Goal: Feedback & Contribution: Leave review/rating

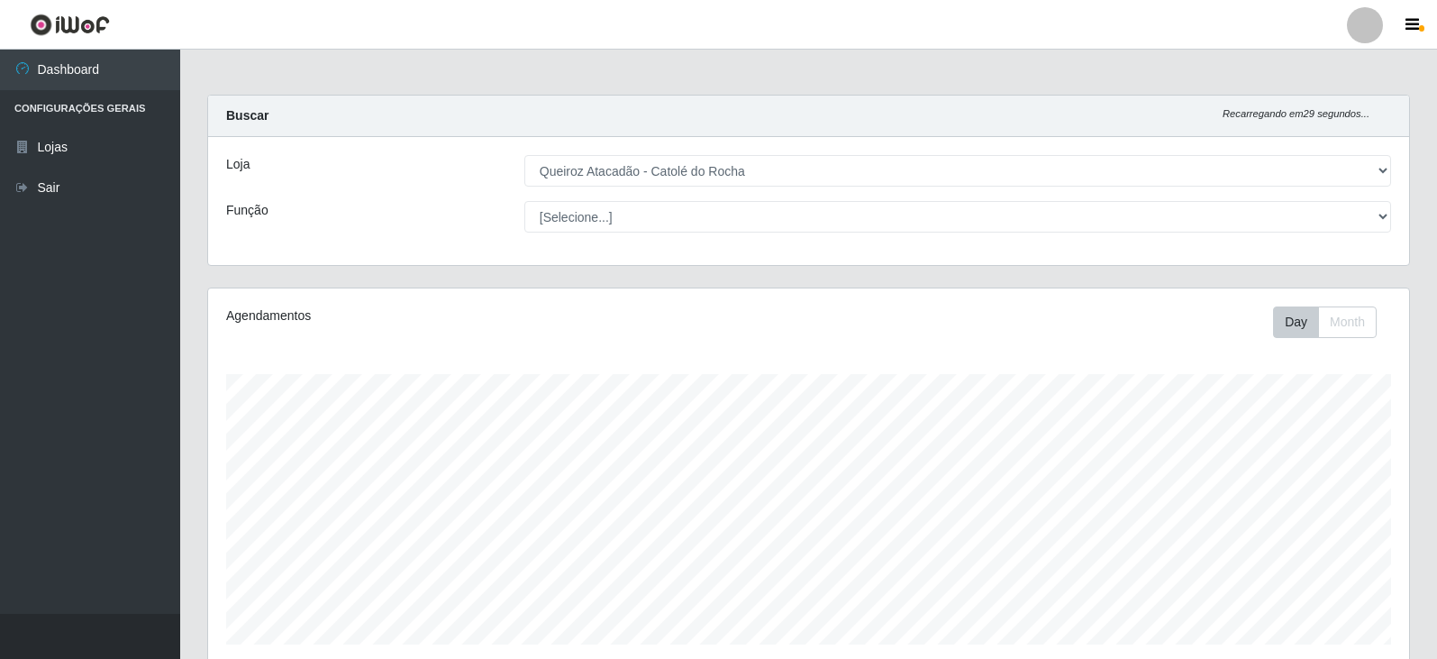
select select "500"
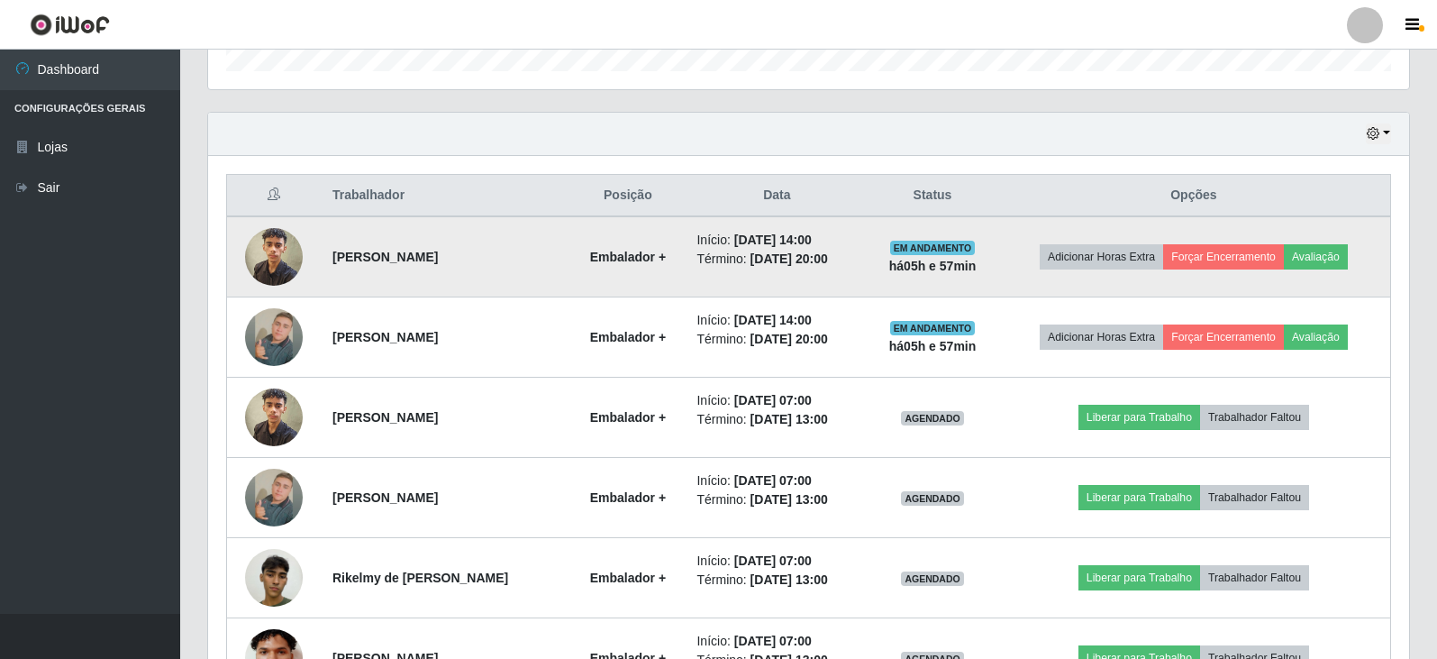
scroll to position [541, 0]
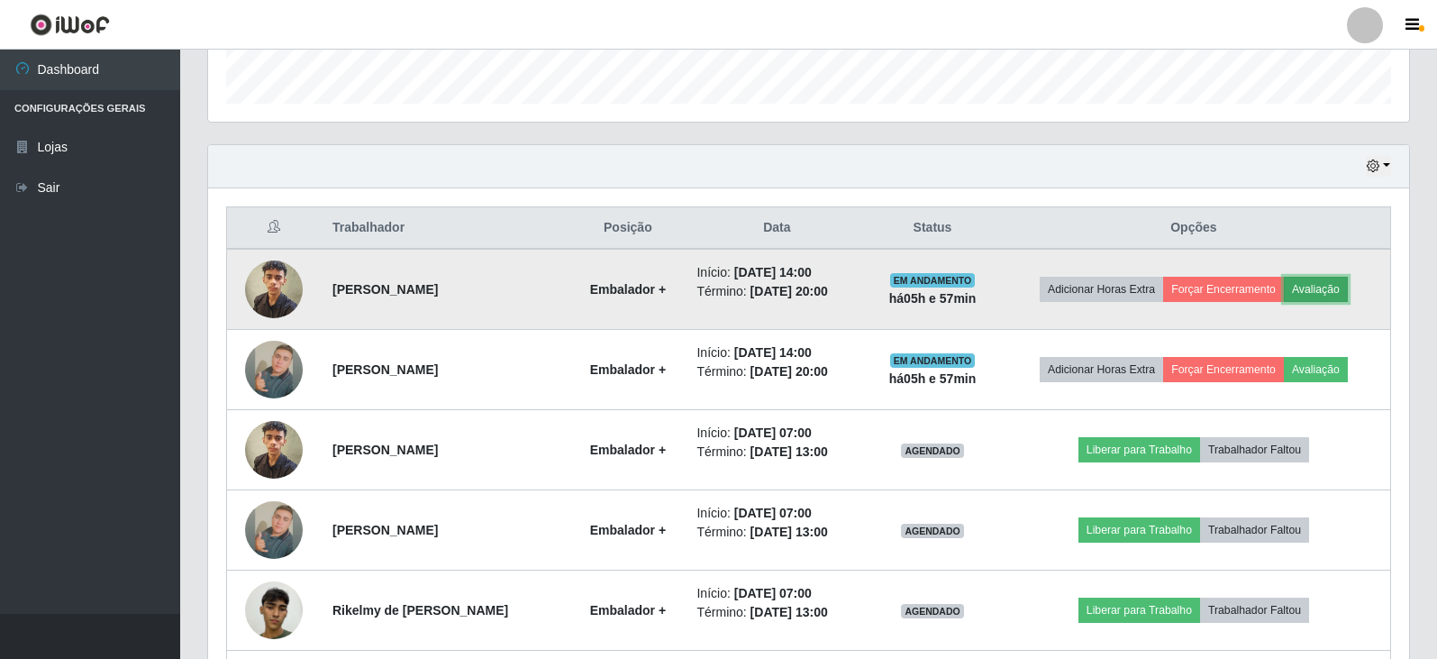
click at [1329, 284] on button "Avaliação" at bounding box center [1316, 289] width 64 height 25
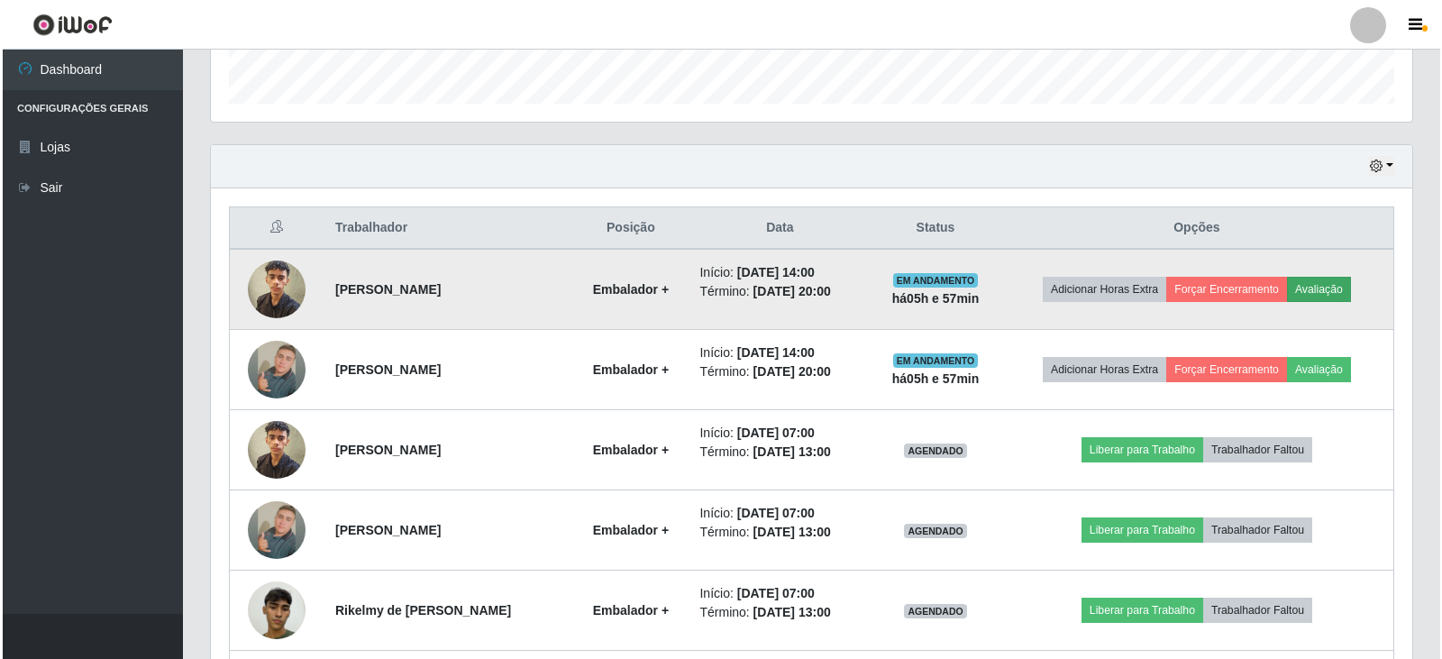
scroll to position [374, 1192]
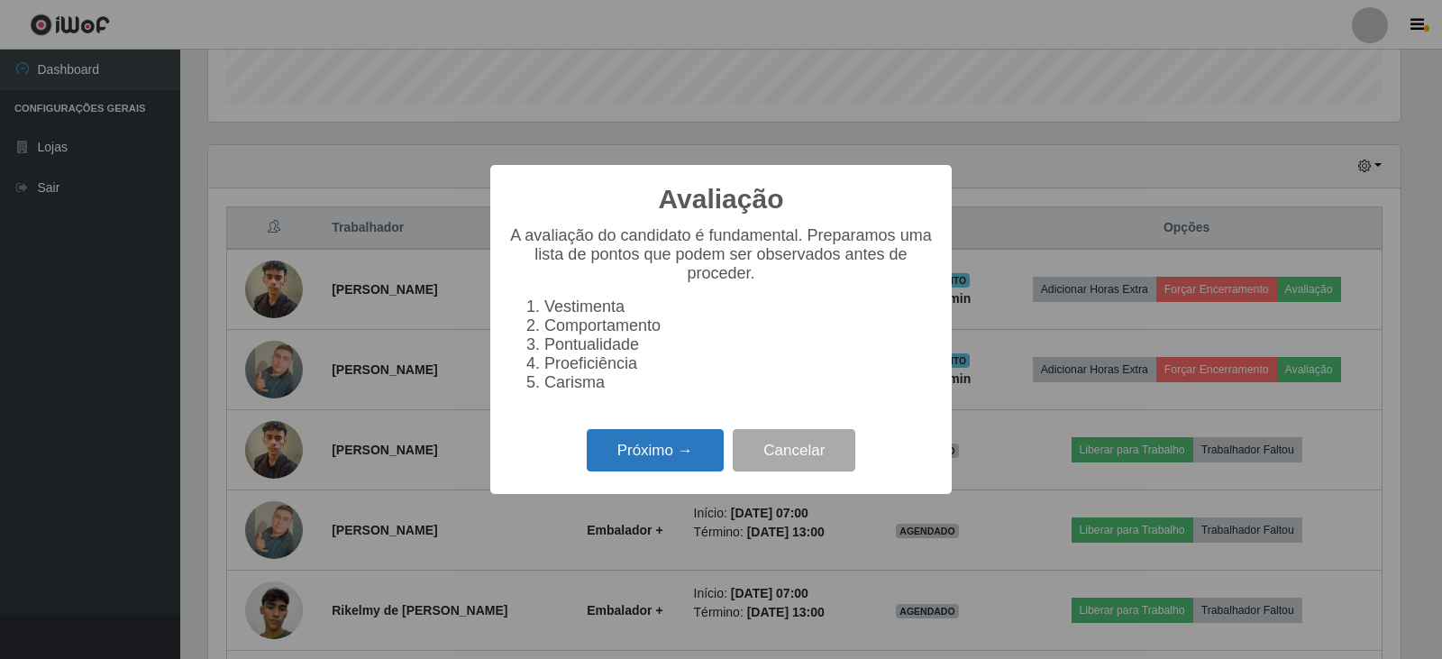
click at [650, 469] on button "Próximo →" at bounding box center [655, 450] width 137 height 42
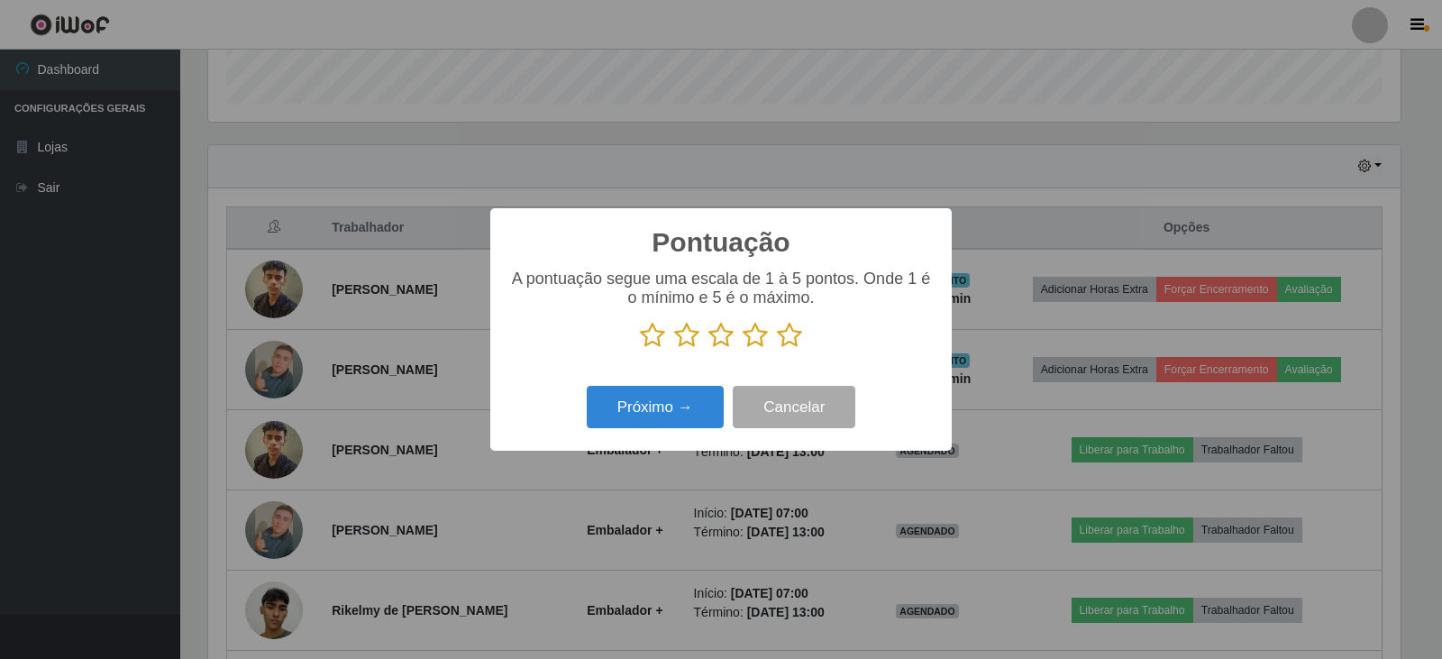
click at [784, 336] on icon at bounding box center [789, 335] width 25 height 27
click at [777, 349] on input "radio" at bounding box center [777, 349] width 0 height 0
click at [673, 397] on button "Próximo →" at bounding box center [655, 407] width 137 height 42
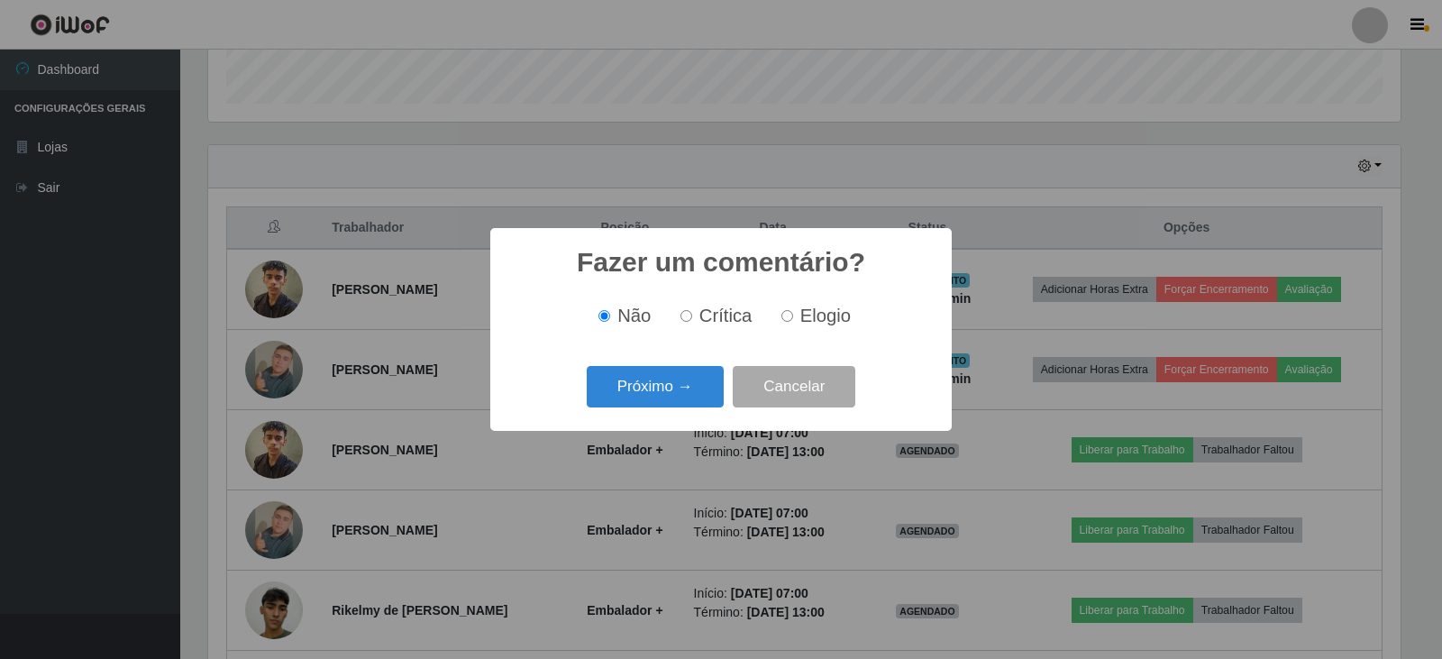
click at [784, 321] on input "Elogio" at bounding box center [787, 316] width 12 height 12
radio input "true"
click at [649, 375] on button "Próximo →" at bounding box center [655, 387] width 137 height 42
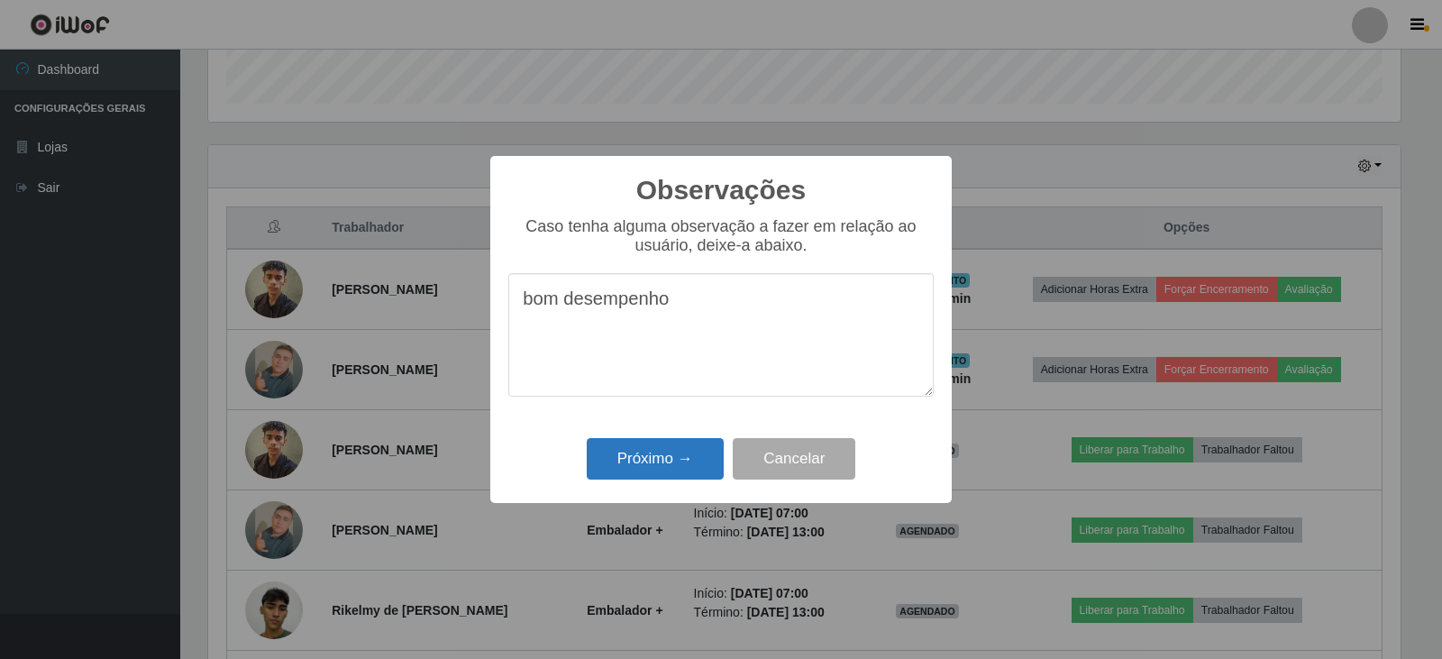
type textarea "bom desempenho"
click at [661, 448] on button "Próximo →" at bounding box center [655, 459] width 137 height 42
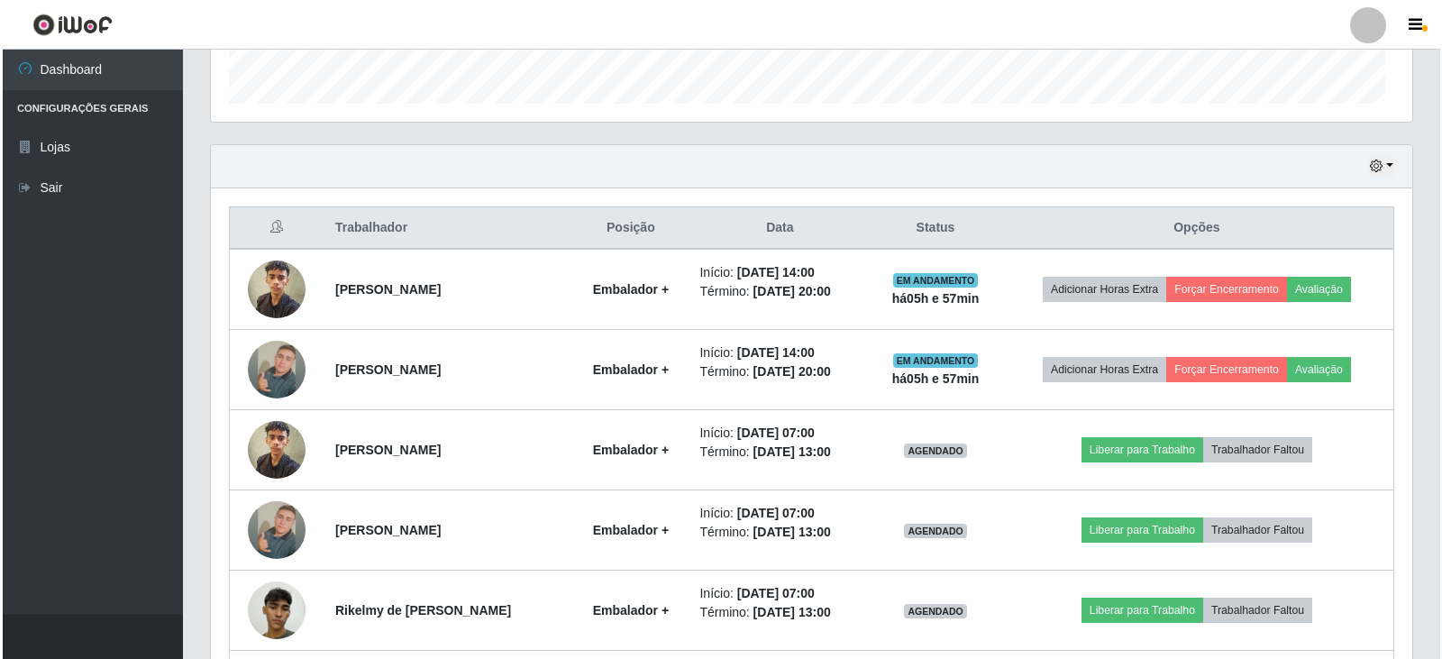
scroll to position [374, 1201]
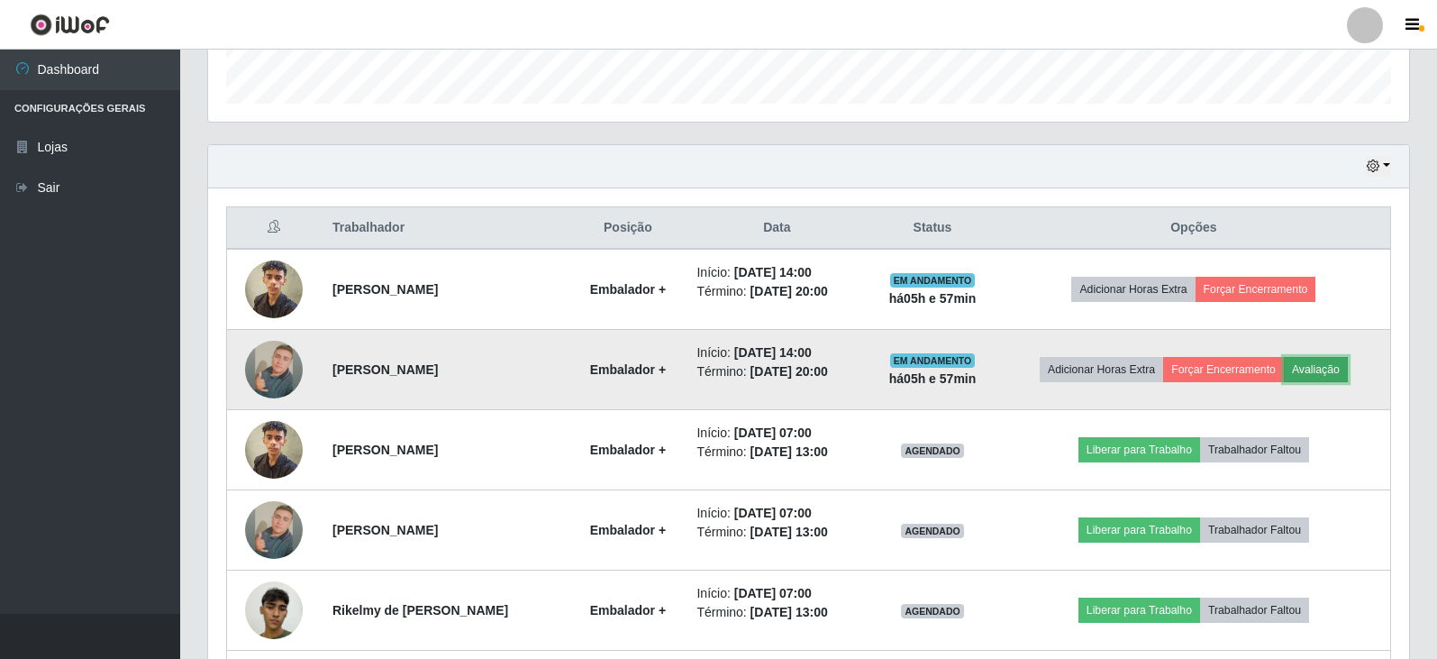
click at [1338, 370] on button "Avaliação" at bounding box center [1316, 369] width 64 height 25
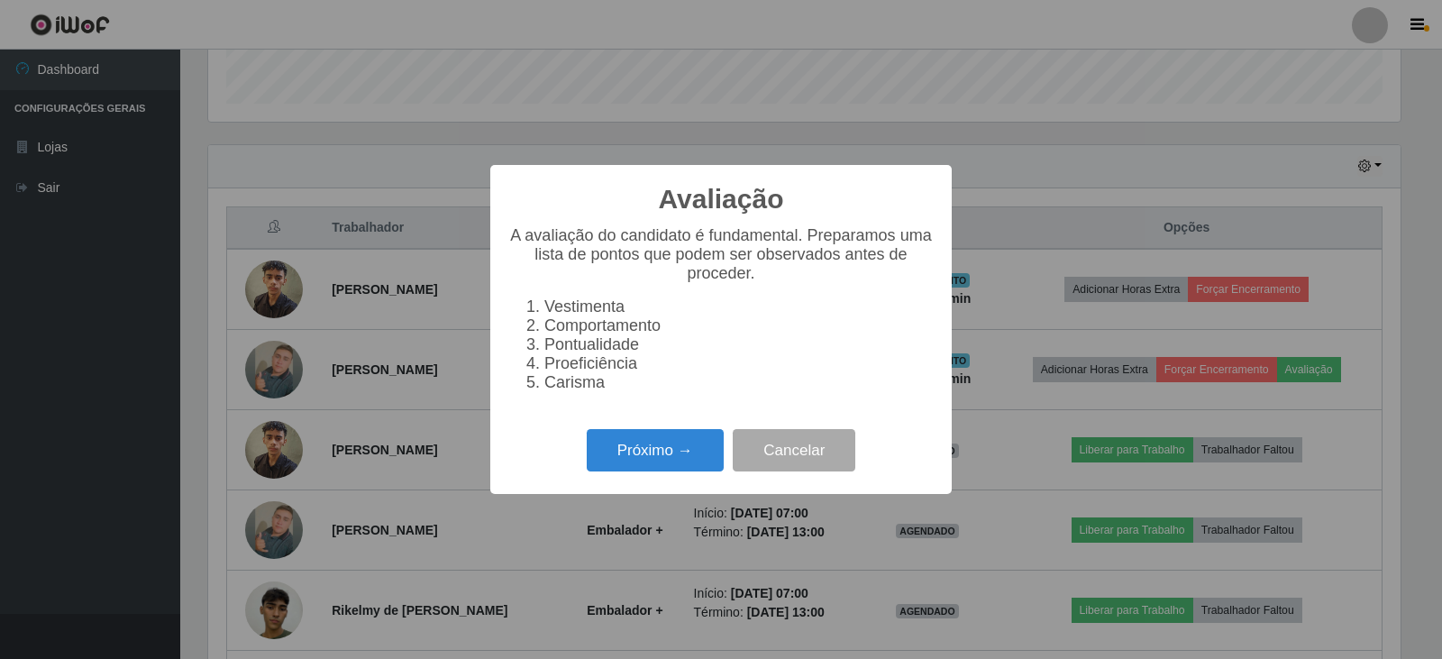
scroll to position [374, 1192]
click at [659, 458] on button "Próximo →" at bounding box center [655, 450] width 137 height 42
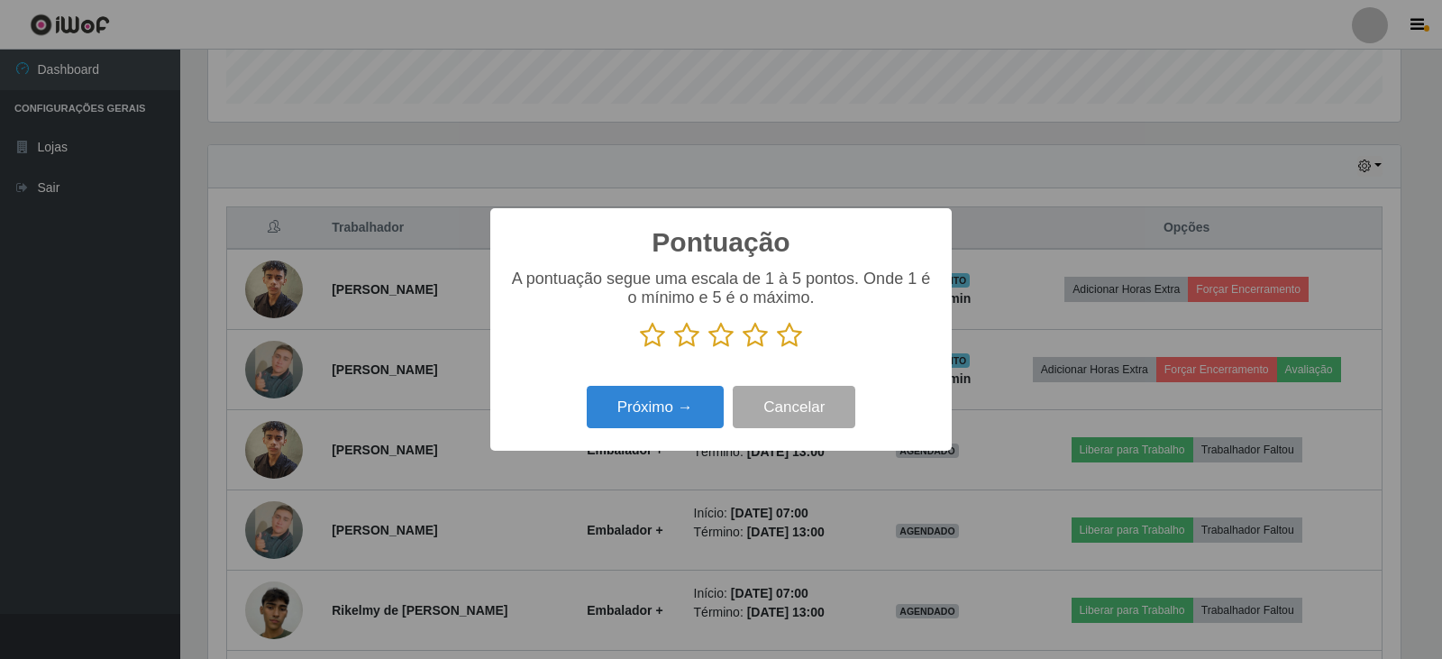
scroll to position [900774, 899956]
click at [791, 338] on icon at bounding box center [789, 335] width 25 height 27
click at [777, 349] on input "radio" at bounding box center [777, 349] width 0 height 0
click at [679, 418] on button "Próximo →" at bounding box center [655, 407] width 137 height 42
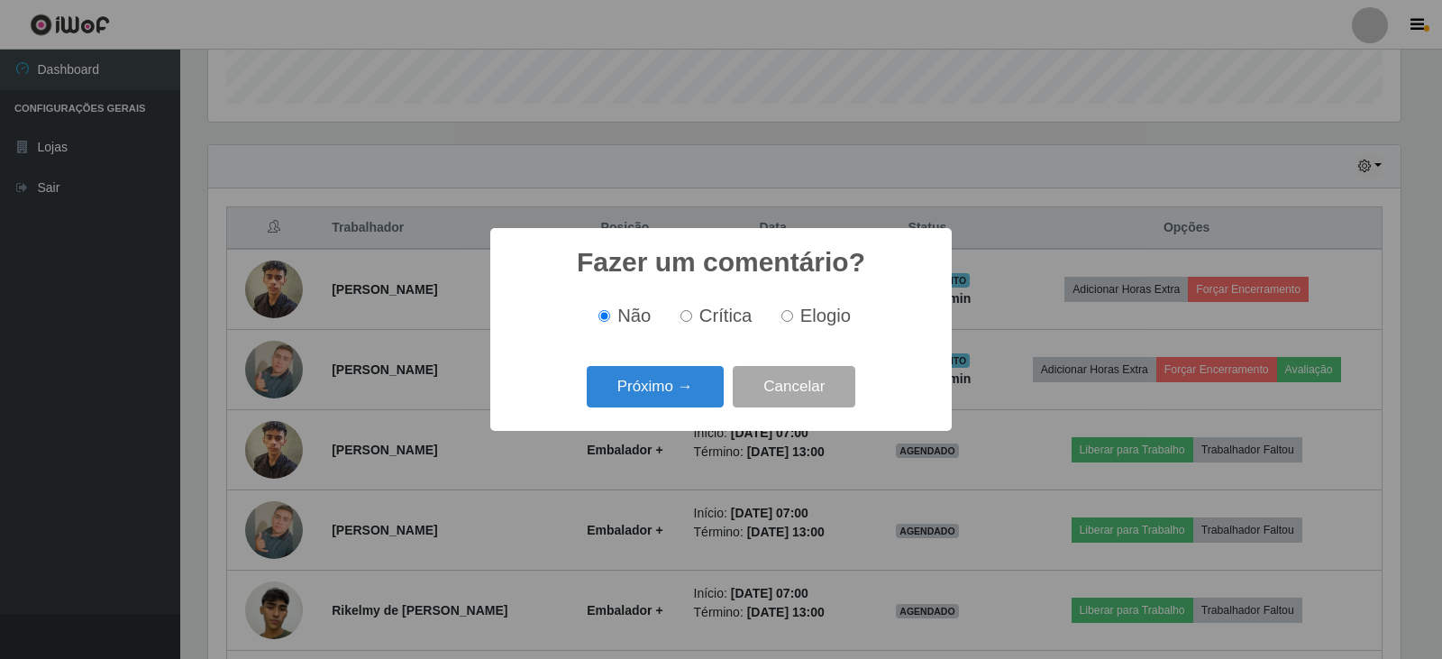
click at [785, 314] on input "Elogio" at bounding box center [787, 316] width 12 height 12
radio input "true"
click at [704, 376] on button "Próximo →" at bounding box center [655, 387] width 137 height 42
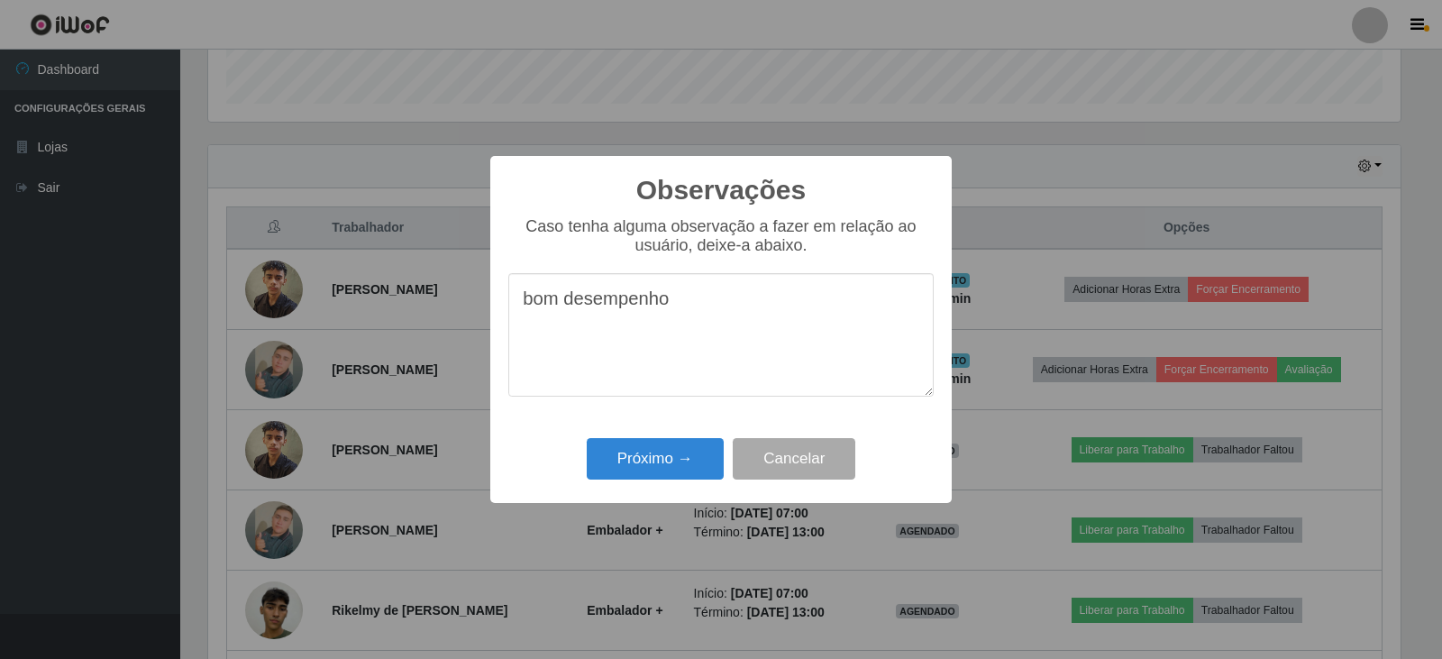
type textarea "bom desempenho"
drag, startPoint x: 644, startPoint y: 434, endPoint x: 644, endPoint y: 447, distance: 12.6
click at [644, 447] on div "Observações × Caso tenha alguma observação a fazer em relação ao usuário, deixe…" at bounding box center [720, 329] width 461 height 347
click at [644, 451] on button "Próximo →" at bounding box center [655, 459] width 137 height 42
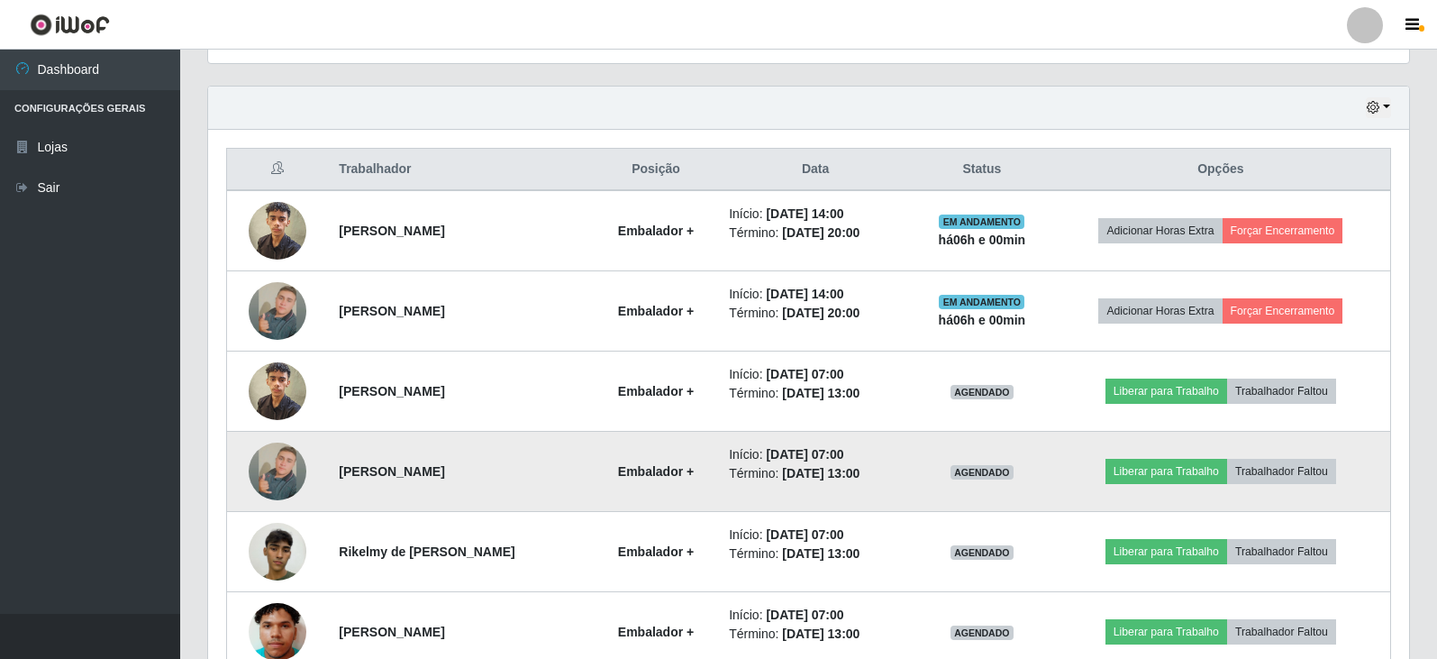
scroll to position [631, 0]
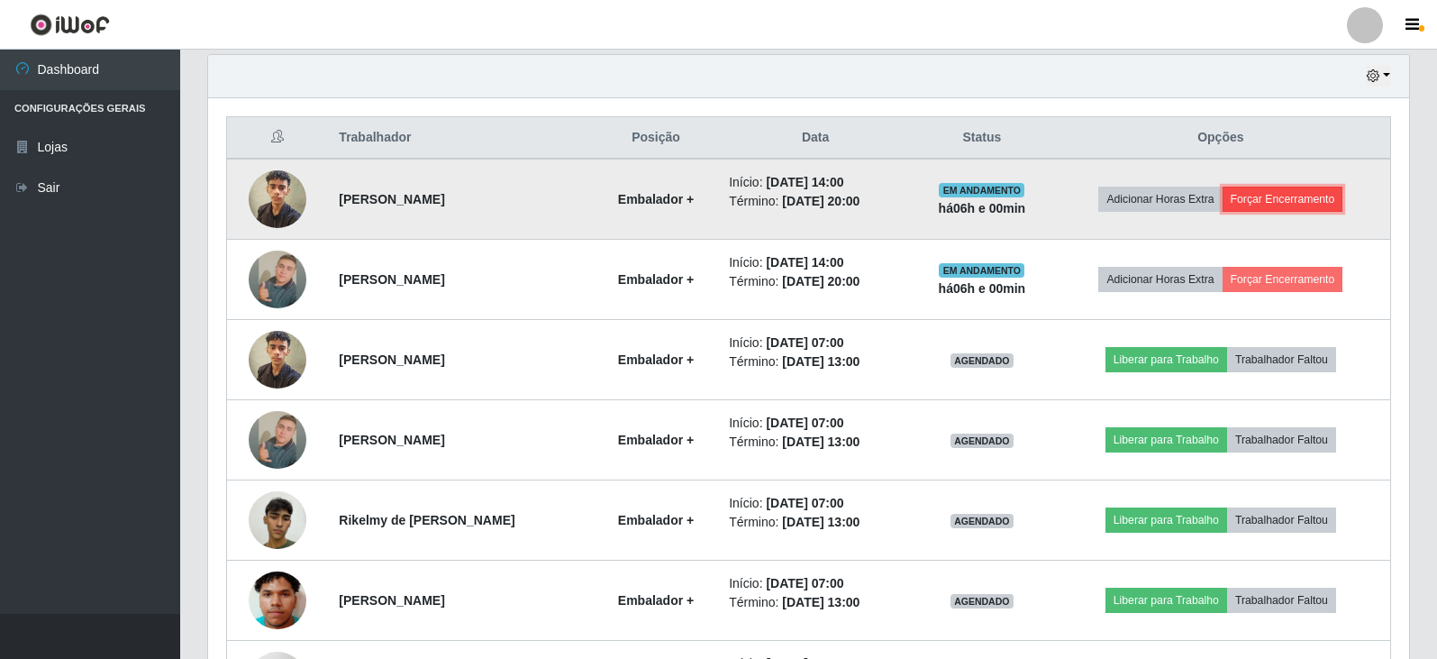
click at [1278, 199] on button "Forçar Encerramento" at bounding box center [1283, 199] width 121 height 25
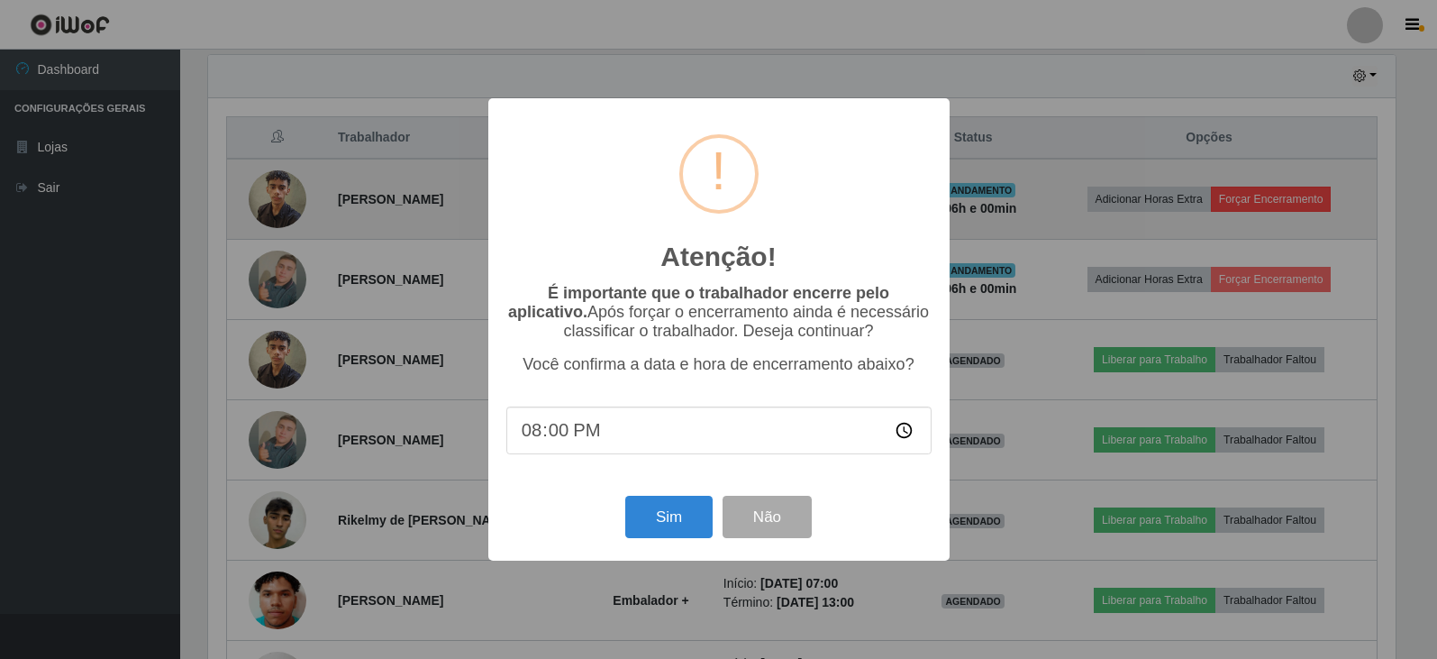
scroll to position [374, 1192]
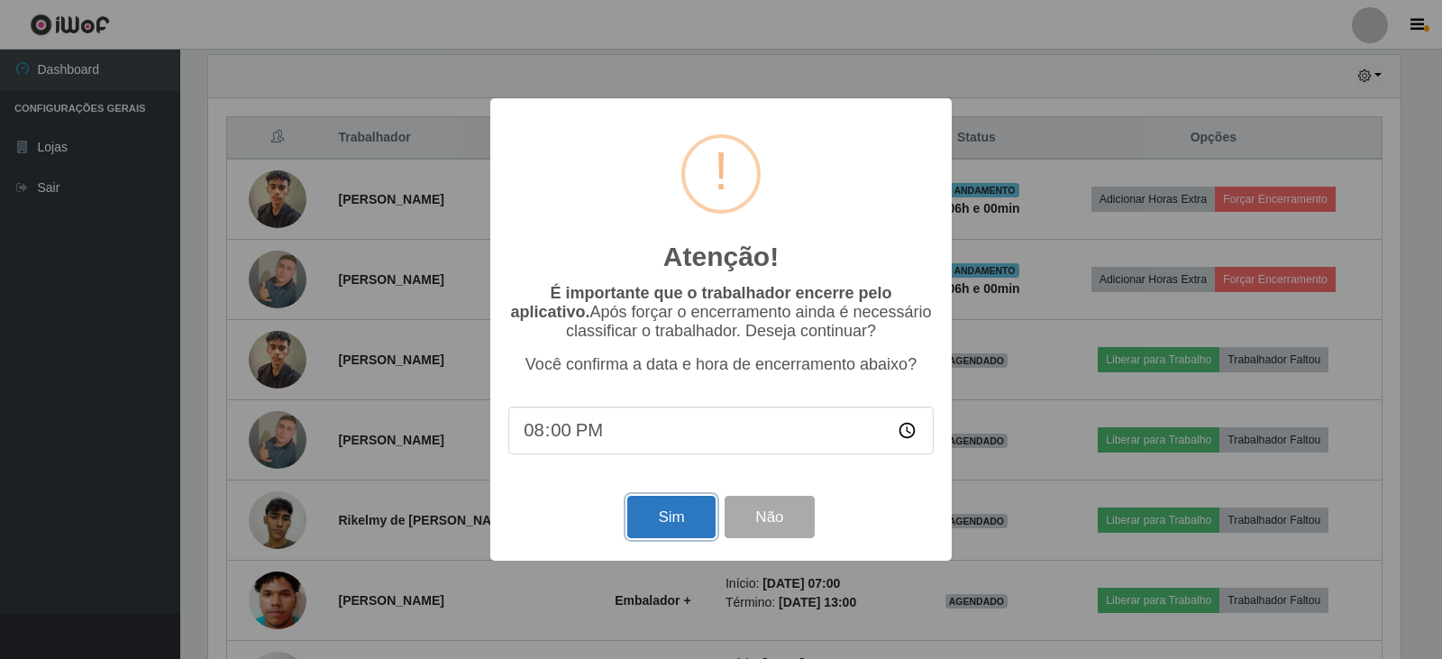
click at [660, 516] on button "Sim" at bounding box center [670, 517] width 87 height 42
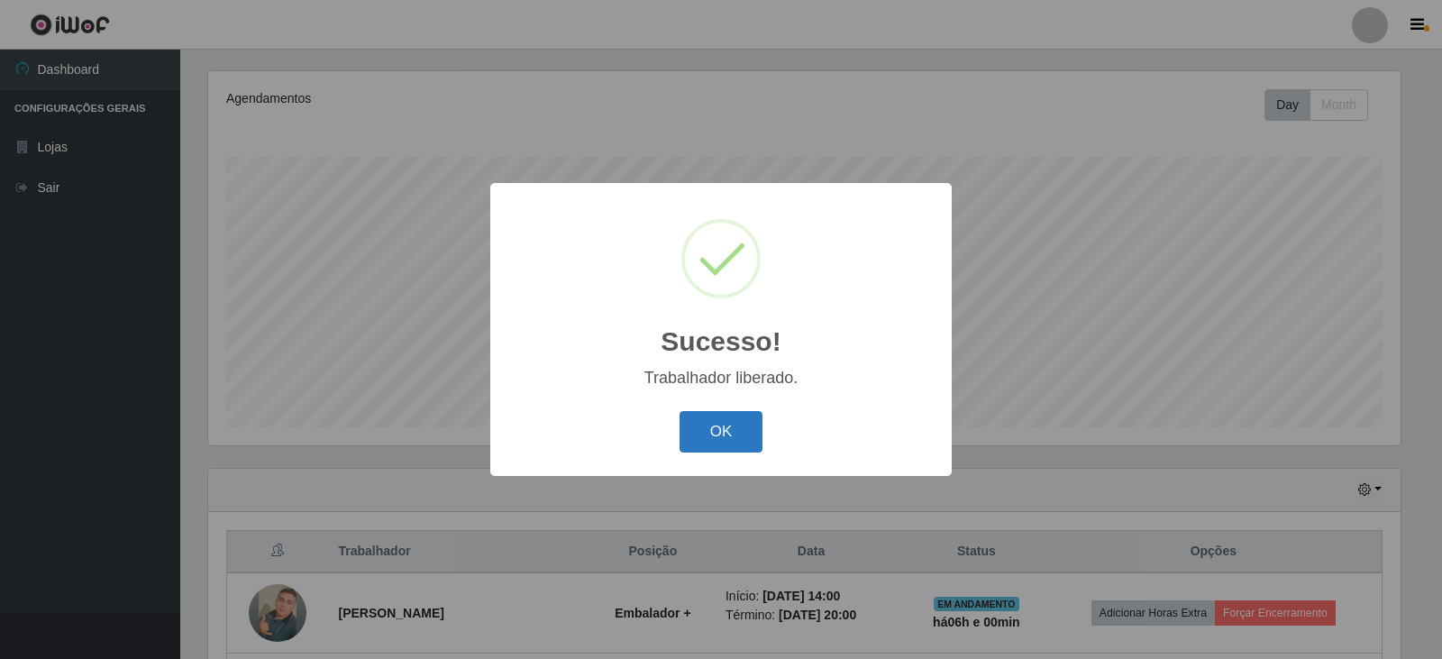
click at [706, 434] on button "OK" at bounding box center [721, 432] width 84 height 42
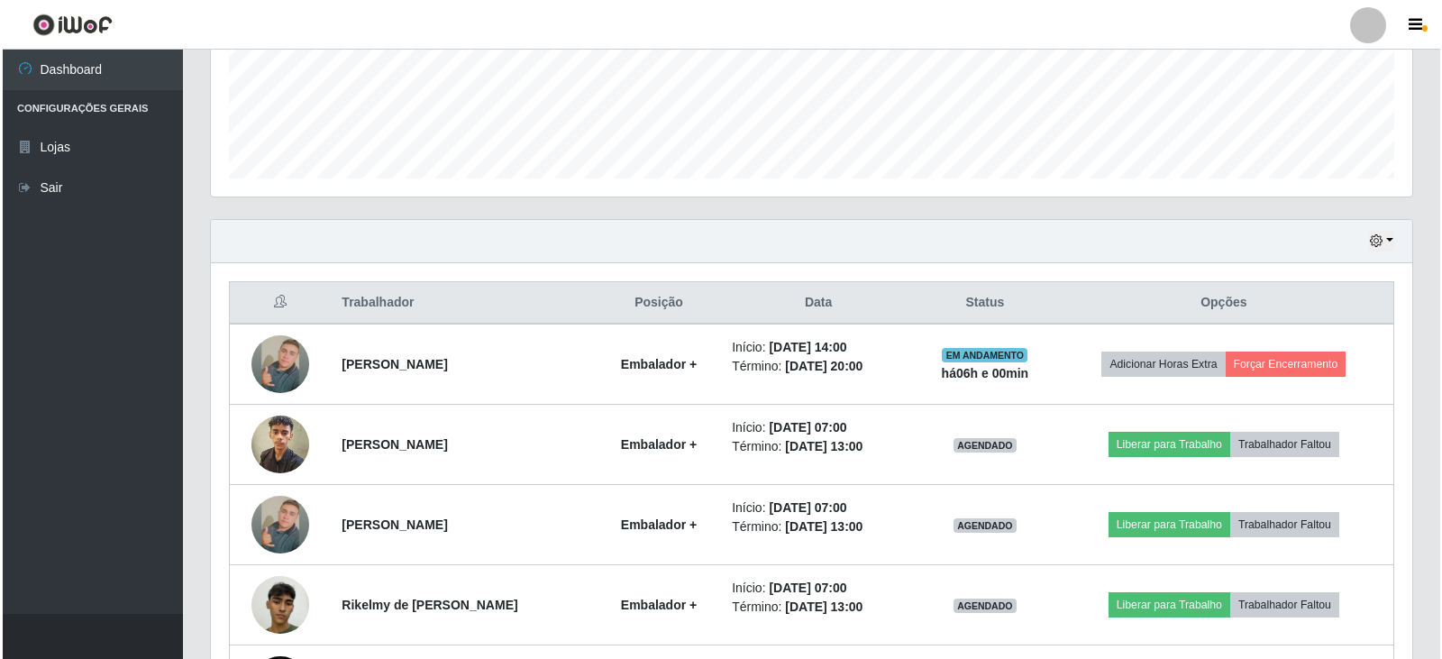
scroll to position [578, 0]
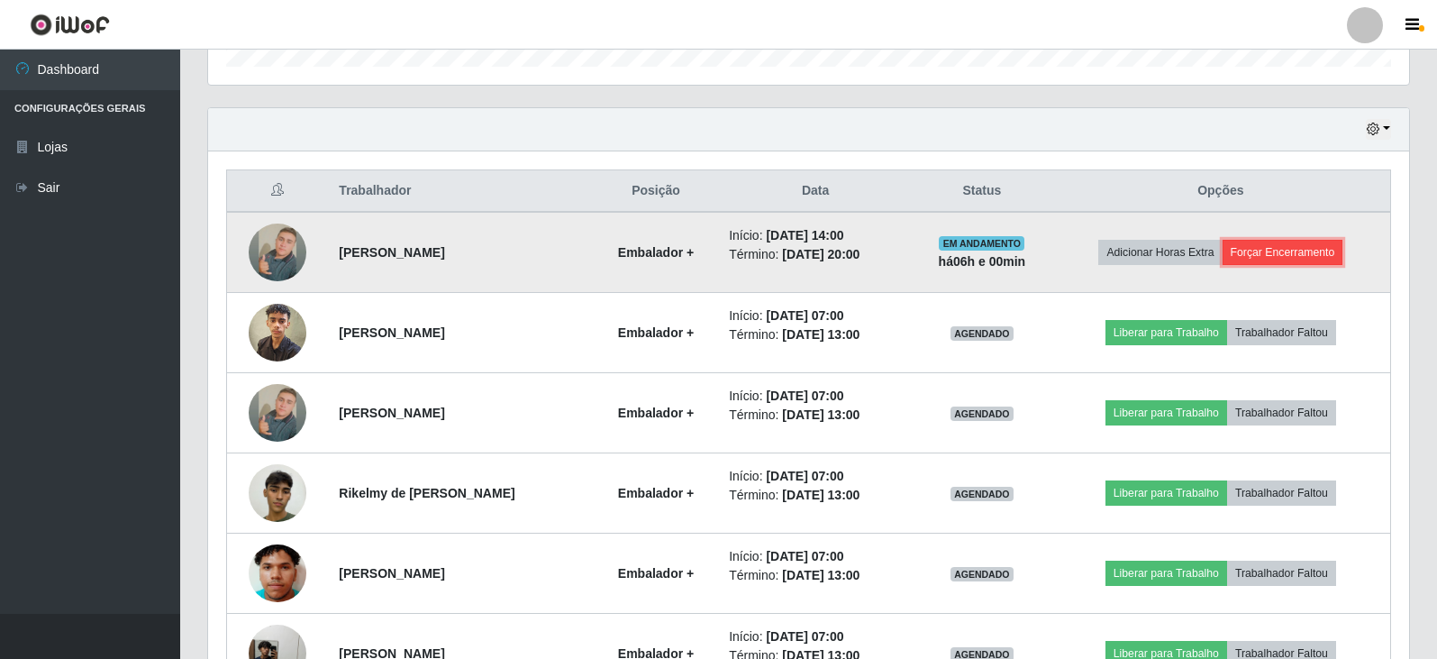
click at [1287, 244] on button "Forçar Encerramento" at bounding box center [1283, 252] width 121 height 25
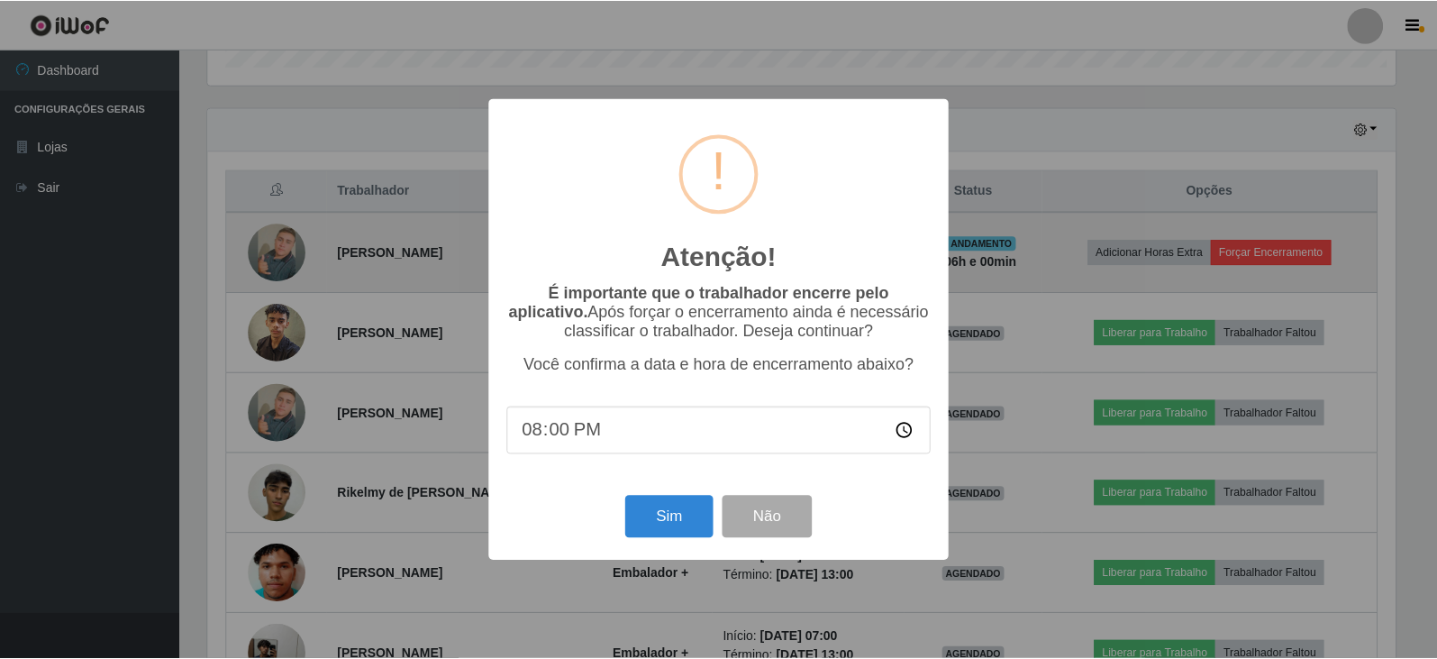
scroll to position [374, 1192]
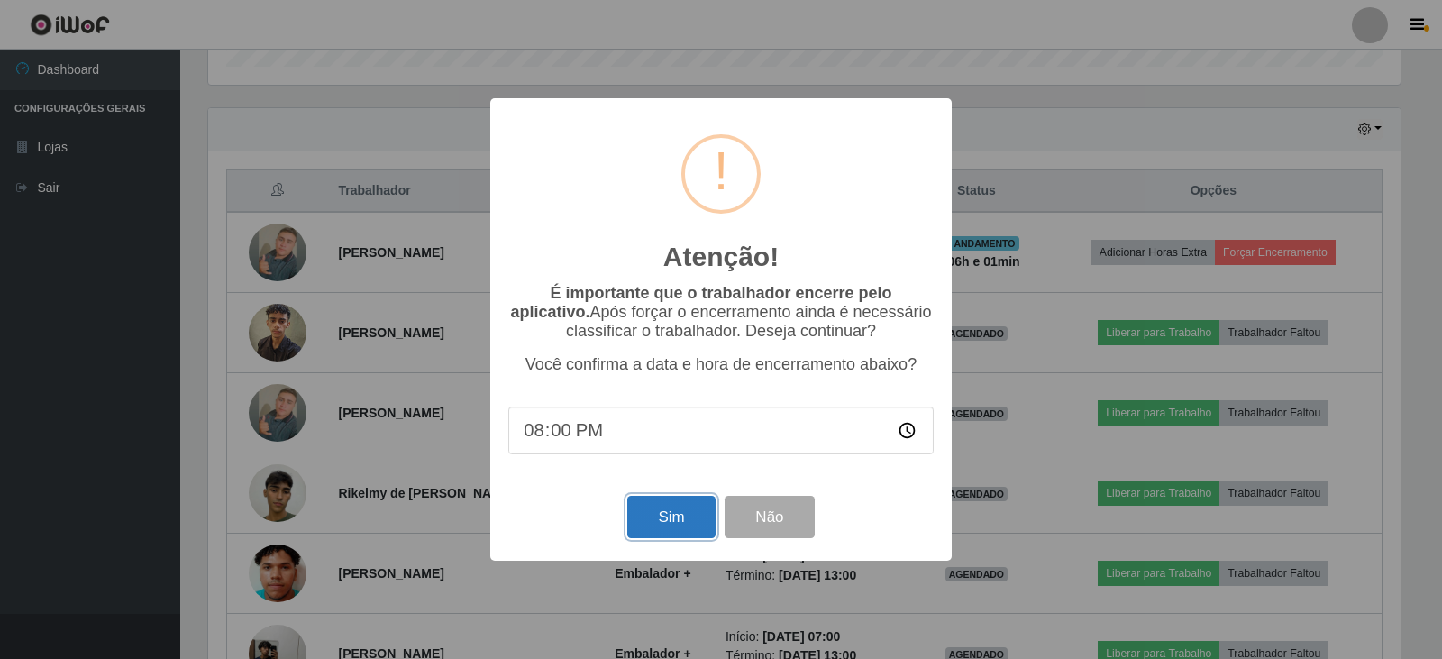
click at [670, 512] on button "Sim" at bounding box center [670, 517] width 87 height 42
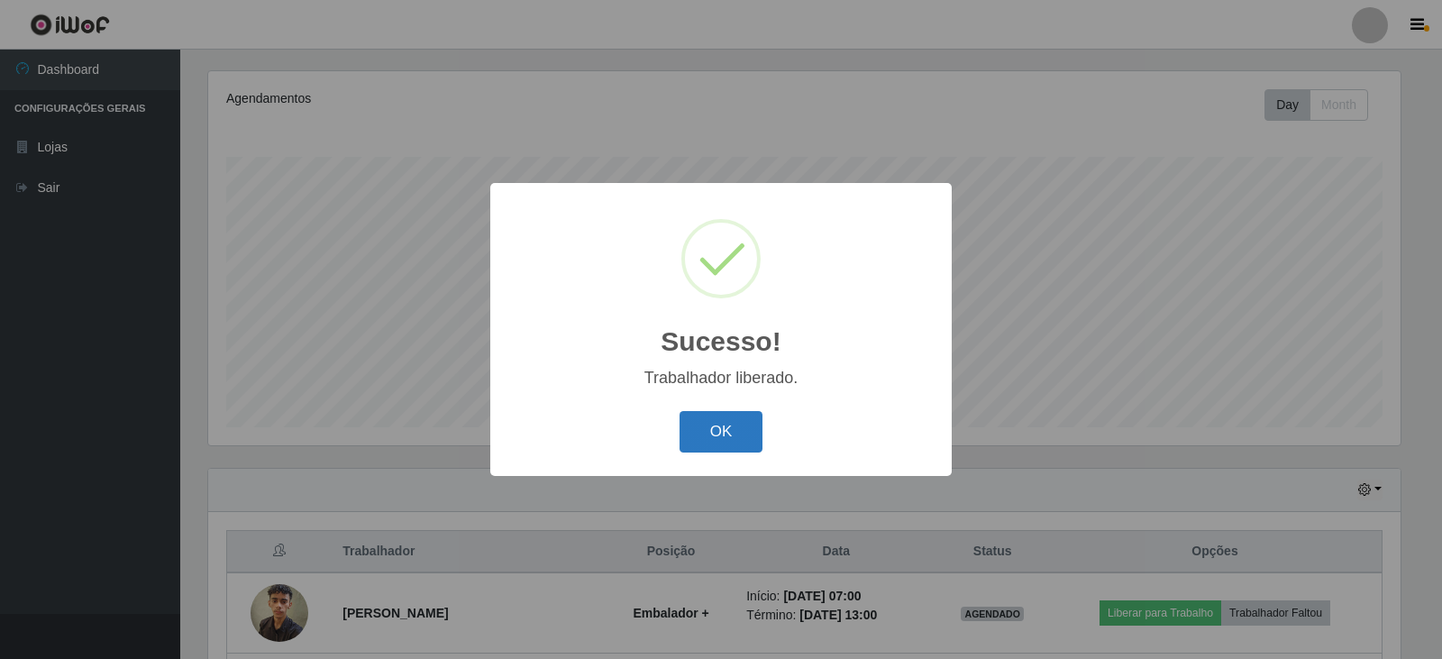
click at [716, 436] on button "OK" at bounding box center [721, 432] width 84 height 42
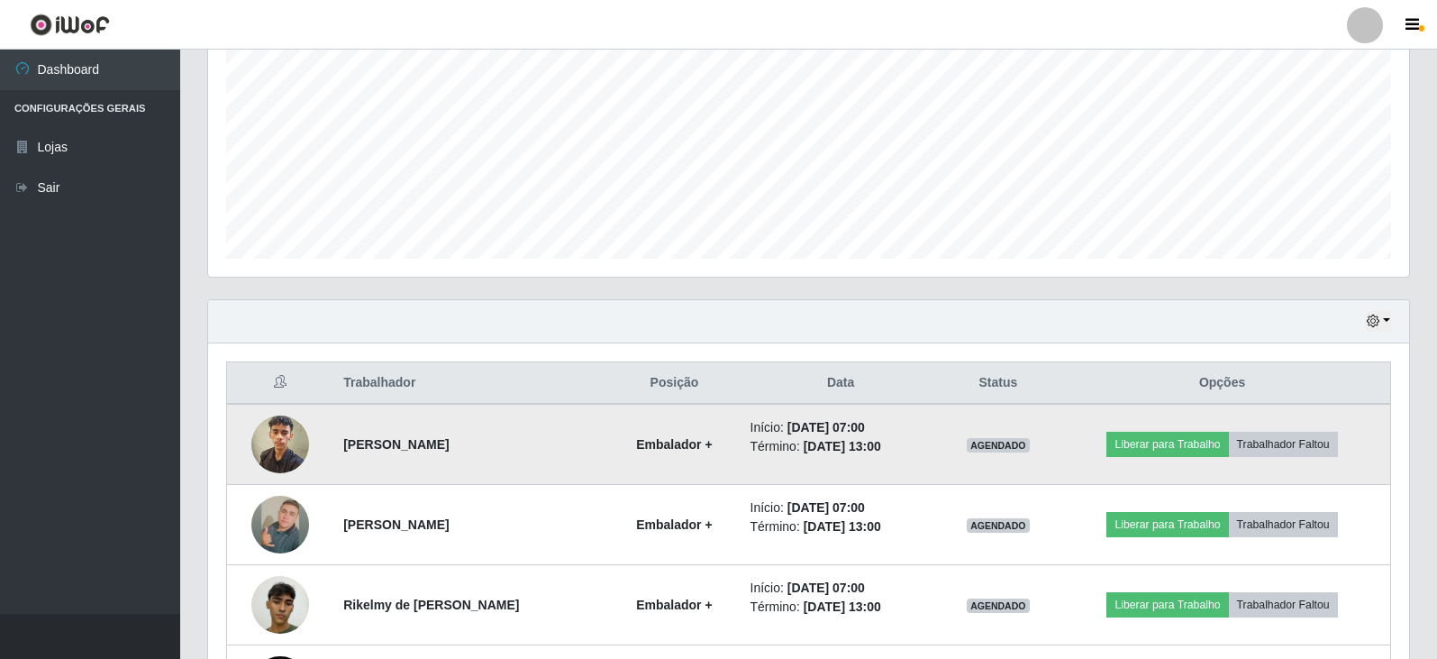
scroll to position [397, 0]
